Goal: Task Accomplishment & Management: Use online tool/utility

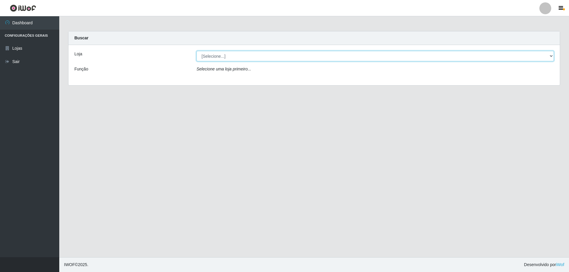
click at [268, 51] on select "[Selecione...] Extraplus - [GEOGRAPHIC_DATA] 03 - [GEOGRAPHIC_DATA]" at bounding box center [374, 56] width 357 height 10
select select "468"
click at [196, 51] on select "[Selecione...] Extraplus - [GEOGRAPHIC_DATA] 03 - [GEOGRAPHIC_DATA]" at bounding box center [374, 56] width 357 height 10
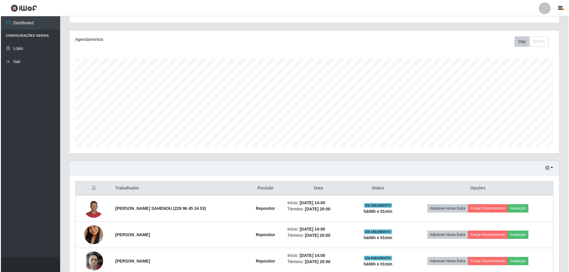
scroll to position [121, 0]
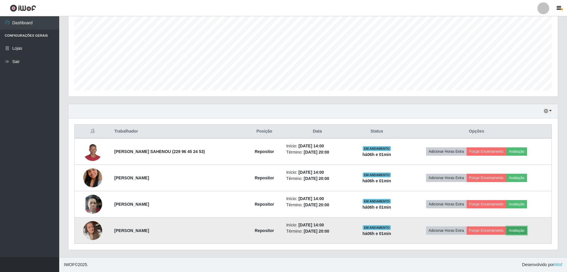
click at [512, 231] on button "Avaliação" at bounding box center [516, 231] width 21 height 8
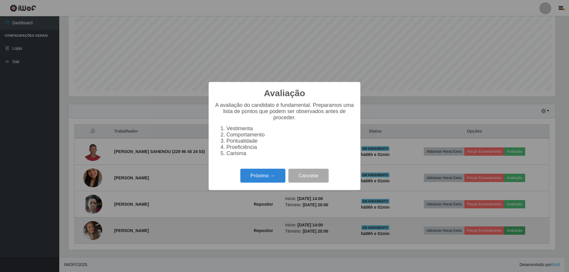
scroll to position [123, 487]
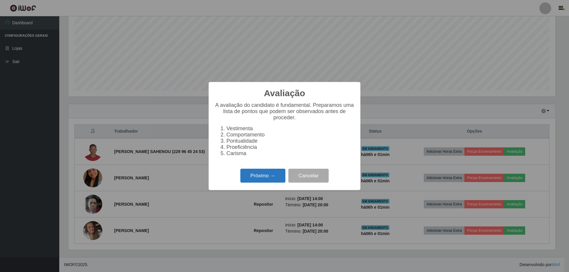
click at [264, 183] on button "Próximo →" at bounding box center [262, 176] width 45 height 14
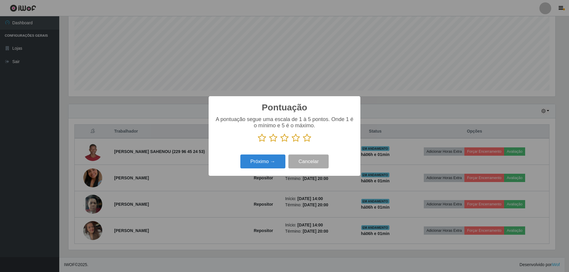
scroll to position [296012, 295648]
click at [308, 140] on icon at bounding box center [307, 138] width 8 height 9
click at [303, 142] on input "radio" at bounding box center [303, 142] width 0 height 0
click at [268, 165] on button "Próximo →" at bounding box center [262, 162] width 45 height 14
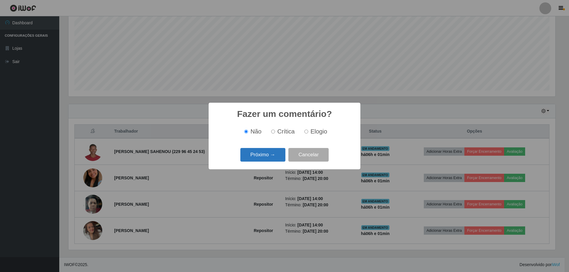
click at [271, 162] on button "Próximo →" at bounding box center [262, 155] width 45 height 14
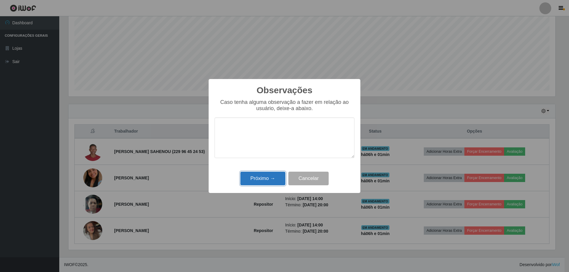
click at [271, 182] on button "Próximo →" at bounding box center [262, 179] width 45 height 14
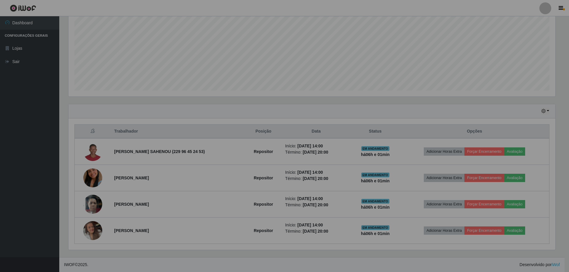
scroll to position [123, 490]
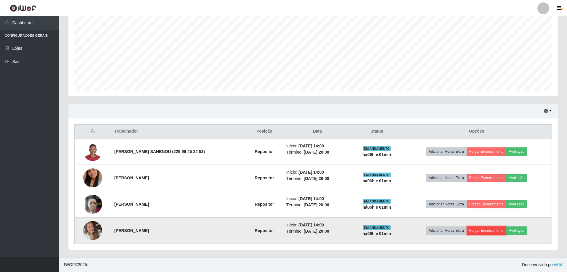
click at [489, 233] on button "Forçar Encerramento" at bounding box center [487, 231] width 40 height 8
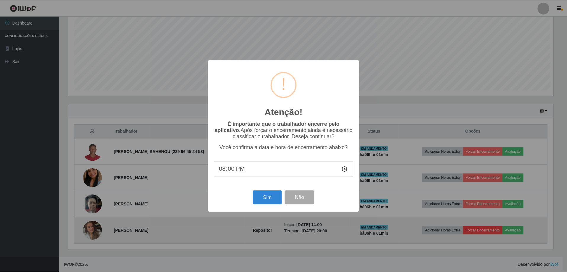
scroll to position [123, 487]
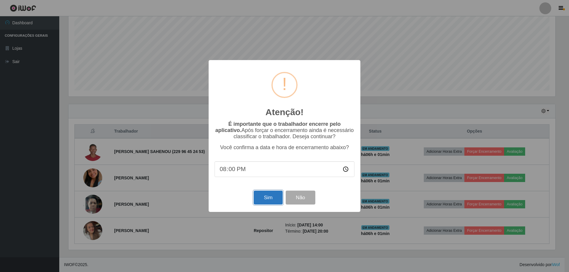
click at [272, 196] on button "Sim" at bounding box center [267, 198] width 29 height 14
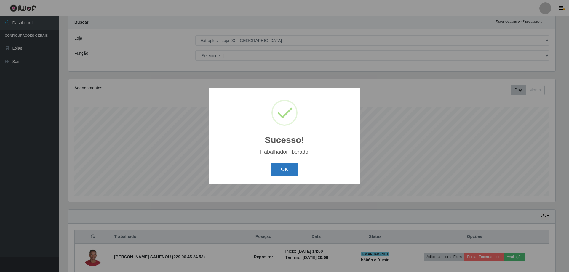
click at [291, 174] on button "OK" at bounding box center [285, 170] width 28 height 14
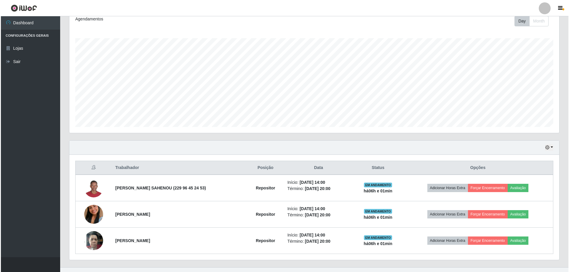
scroll to position [95, 0]
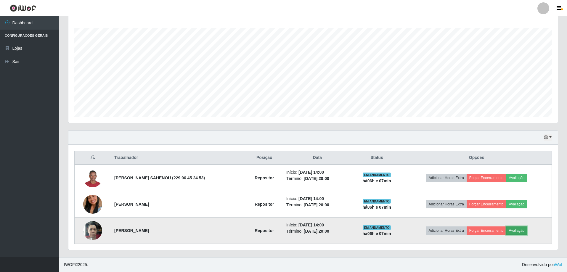
click at [515, 228] on button "Avaliação" at bounding box center [516, 231] width 21 height 8
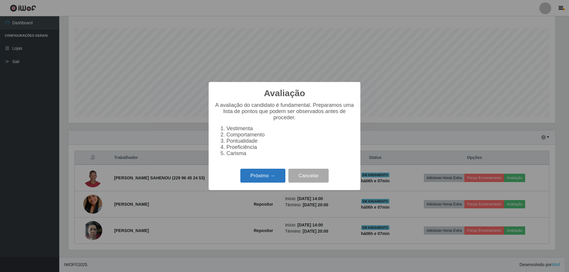
click at [275, 177] on button "Próximo →" at bounding box center [262, 176] width 45 height 14
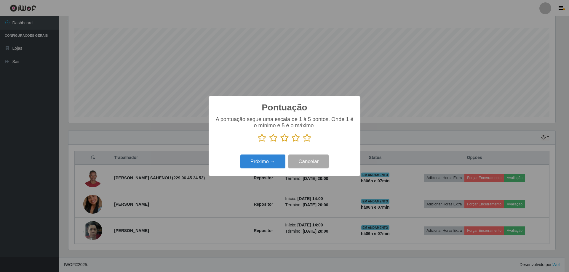
click at [308, 139] on icon at bounding box center [307, 138] width 8 height 9
click at [303, 142] on input "radio" at bounding box center [303, 142] width 0 height 0
click at [275, 161] on button "Próximo →" at bounding box center [262, 162] width 45 height 14
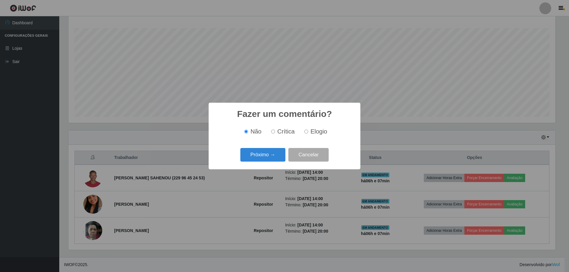
click at [275, 161] on button "Próximo →" at bounding box center [262, 155] width 45 height 14
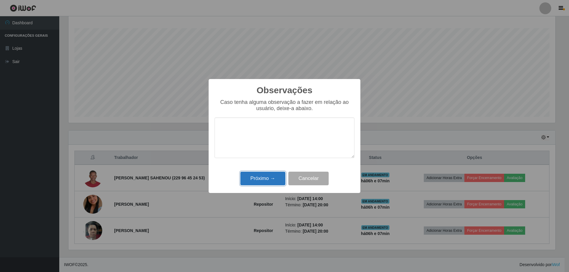
click at [271, 177] on button "Próximo →" at bounding box center [262, 179] width 45 height 14
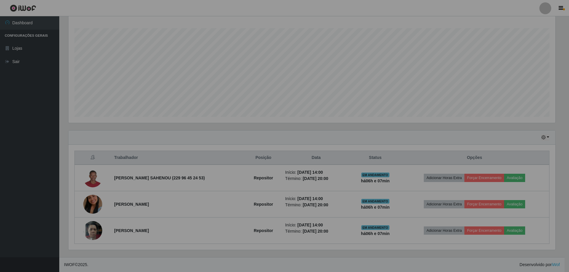
scroll to position [123, 490]
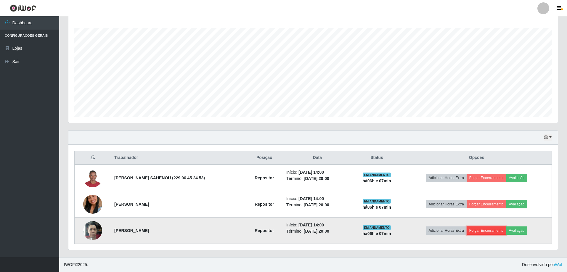
click at [483, 230] on button "Forçar Encerramento" at bounding box center [487, 231] width 40 height 8
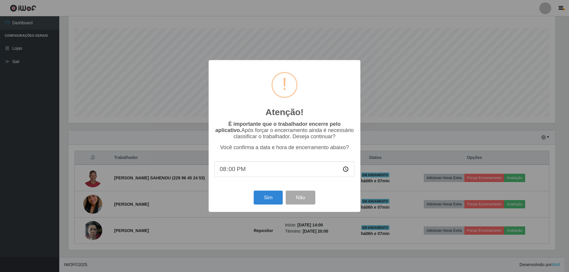
click at [230, 170] on input "20:00" at bounding box center [284, 169] width 140 height 16
type input "20:07"
click at [269, 198] on button "Sim" at bounding box center [267, 198] width 29 height 14
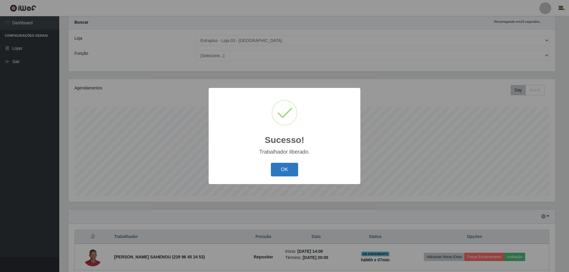
click at [284, 171] on button "OK" at bounding box center [285, 170] width 28 height 14
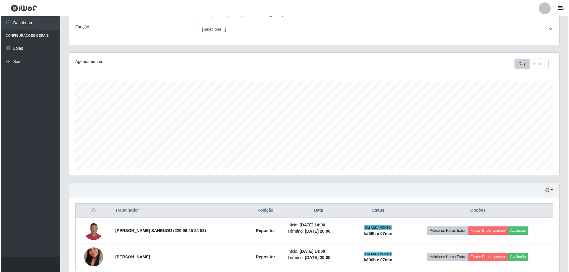
scroll to position [68, 0]
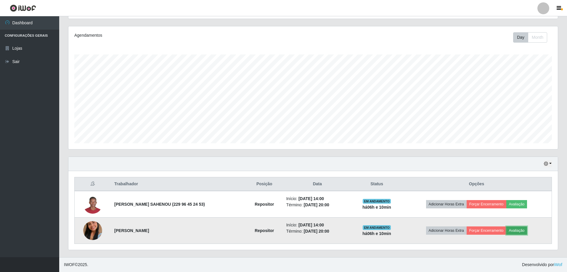
click at [518, 233] on button "Avaliação" at bounding box center [516, 231] width 21 height 8
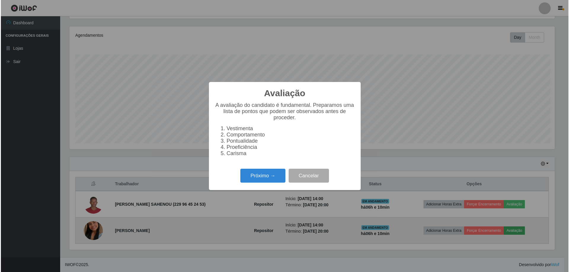
scroll to position [123, 487]
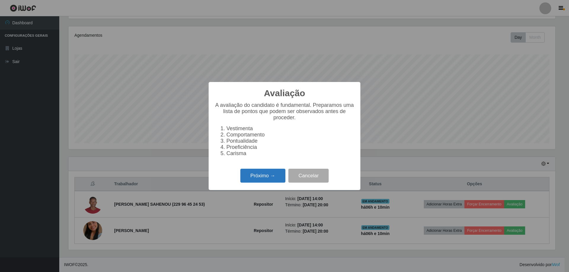
click at [272, 175] on button "Próximo →" at bounding box center [262, 176] width 45 height 14
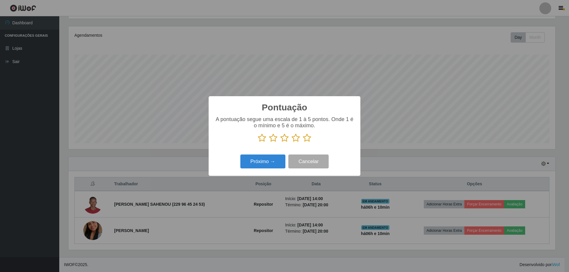
click at [304, 139] on icon at bounding box center [307, 138] width 8 height 9
click at [303, 142] on input "radio" at bounding box center [303, 142] width 0 height 0
click at [274, 159] on button "Próximo →" at bounding box center [262, 162] width 45 height 14
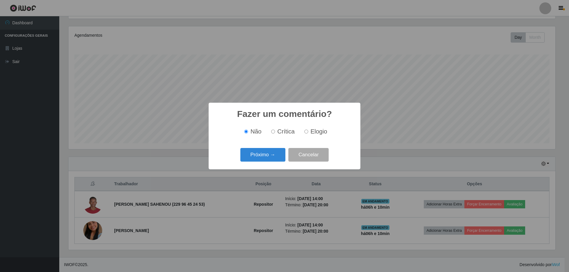
click at [274, 159] on button "Próximo →" at bounding box center [262, 155] width 45 height 14
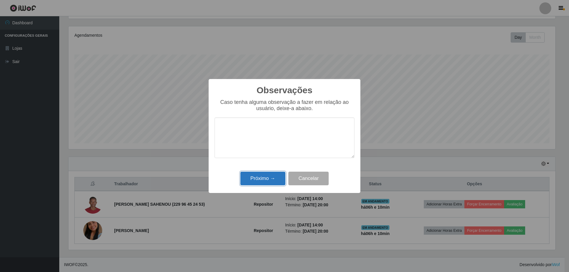
click at [269, 179] on button "Próximo →" at bounding box center [262, 179] width 45 height 14
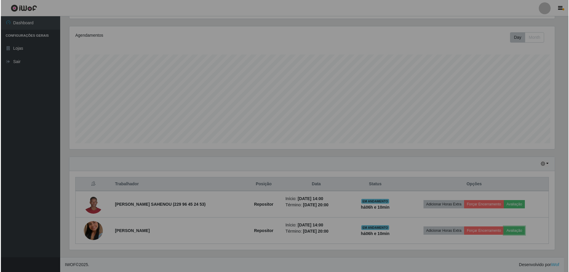
scroll to position [123, 490]
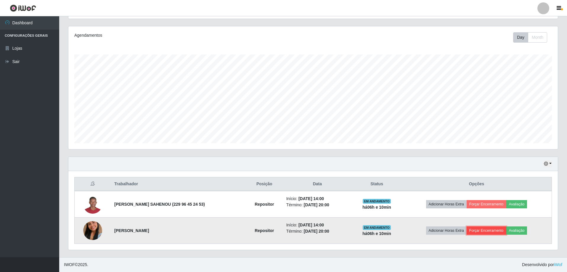
click at [483, 230] on button "Forçar Encerramento" at bounding box center [487, 231] width 40 height 8
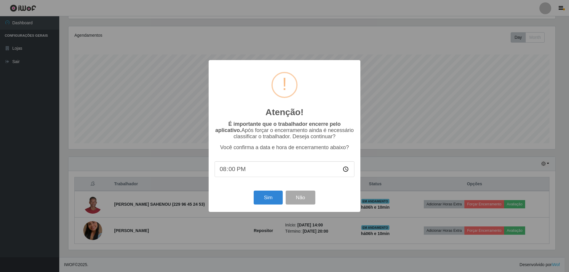
click at [229, 171] on input "20:00" at bounding box center [284, 169] width 140 height 16
type input "20:10"
click at [257, 200] on button "Sim" at bounding box center [267, 198] width 29 height 14
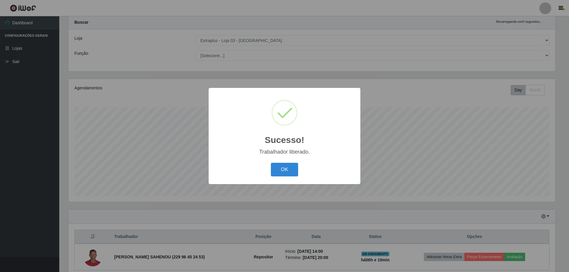
click at [292, 160] on div "Sucesso! × Trabalhador liberado. OK Cancel" at bounding box center [284, 136] width 152 height 96
click at [290, 170] on button "OK" at bounding box center [285, 170] width 28 height 14
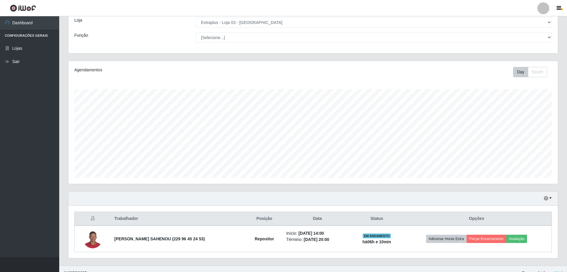
scroll to position [42, 0]
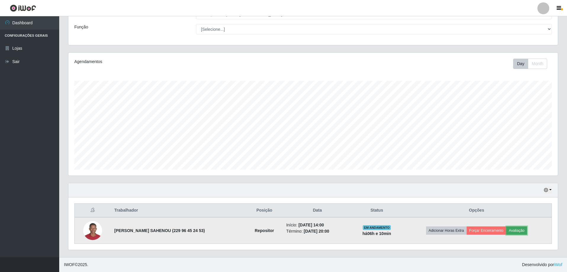
click at [517, 232] on button "Avaliação" at bounding box center [516, 231] width 21 height 8
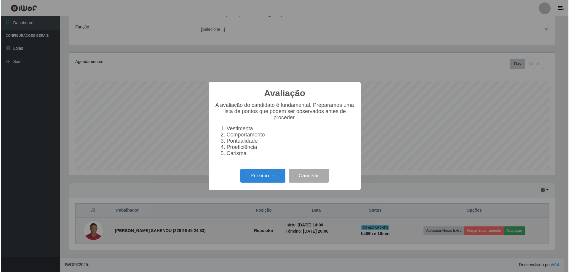
scroll to position [123, 487]
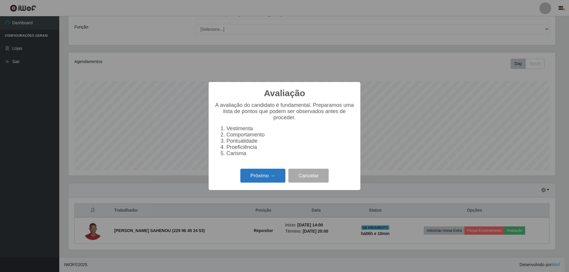
click at [267, 178] on button "Próximo →" at bounding box center [262, 176] width 45 height 14
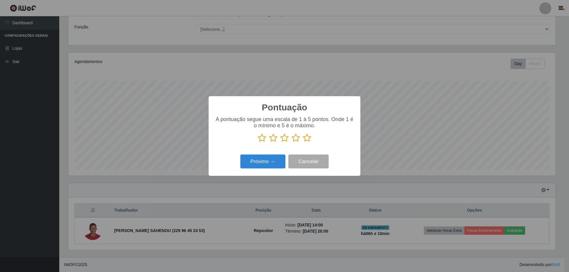
click at [308, 140] on icon at bounding box center [307, 138] width 8 height 9
click at [303, 142] on input "radio" at bounding box center [303, 142] width 0 height 0
click at [259, 164] on button "Próximo →" at bounding box center [262, 162] width 45 height 14
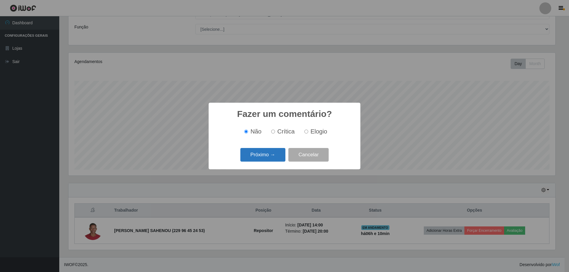
click at [260, 162] on button "Próximo →" at bounding box center [262, 155] width 45 height 14
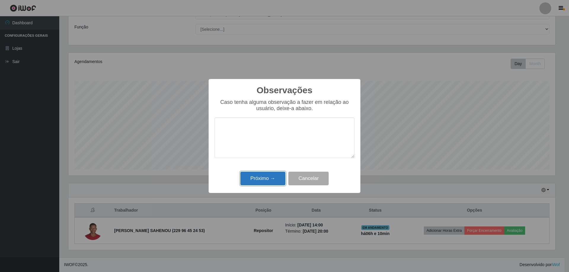
click at [264, 179] on button "Próximo →" at bounding box center [262, 179] width 45 height 14
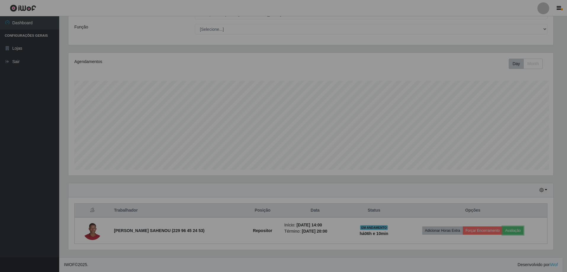
scroll to position [123, 490]
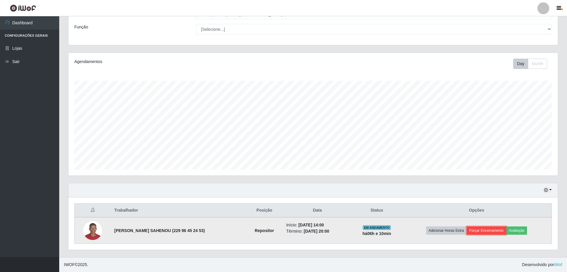
click at [478, 232] on button "Forçar Encerramento" at bounding box center [487, 231] width 40 height 8
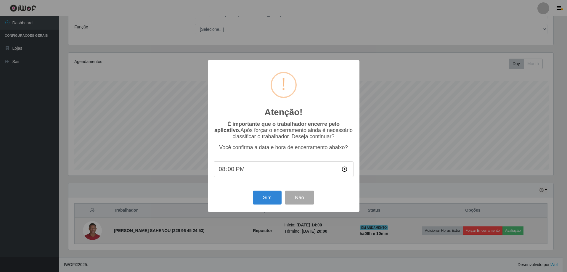
scroll to position [123, 487]
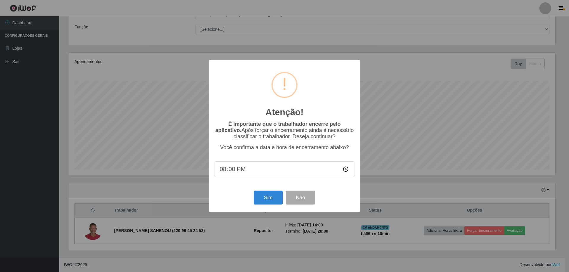
click at [230, 169] on input "20:00" at bounding box center [284, 169] width 140 height 16
type input "20:10"
click at [263, 199] on button "Sim" at bounding box center [267, 198] width 29 height 14
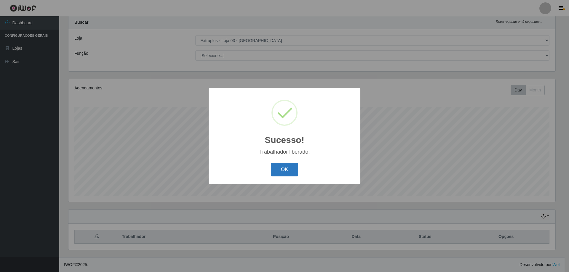
click at [283, 171] on button "OK" at bounding box center [285, 170] width 28 height 14
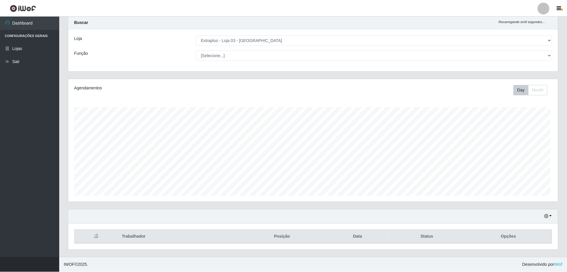
scroll to position [0, 0]
